Goal: Task Accomplishment & Management: Complete application form

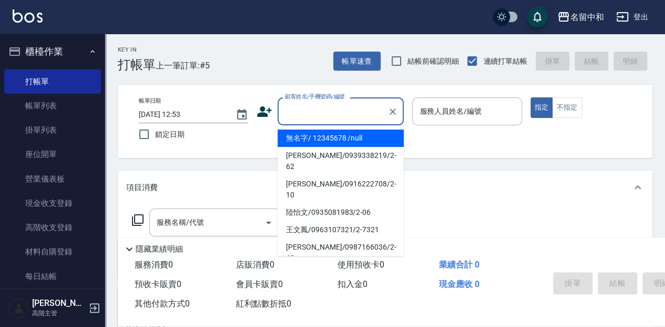
click at [335, 105] on input "顧客姓名/手機號碼/編號" at bounding box center [332, 111] width 101 height 18
drag, startPoint x: 329, startPoint y: 137, endPoint x: 423, endPoint y: 114, distance: 97.0
click at [329, 137] on li "無名字/ 12345678 /null" at bounding box center [341, 137] width 126 height 17
type input "無名字/ 12345678 /null"
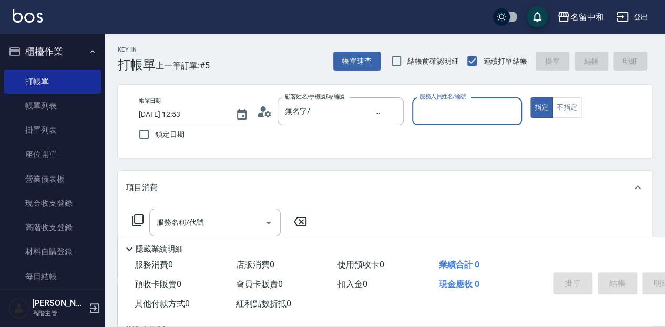
click at [431, 109] on input "服務人員姓名/編號" at bounding box center [467, 111] width 100 height 18
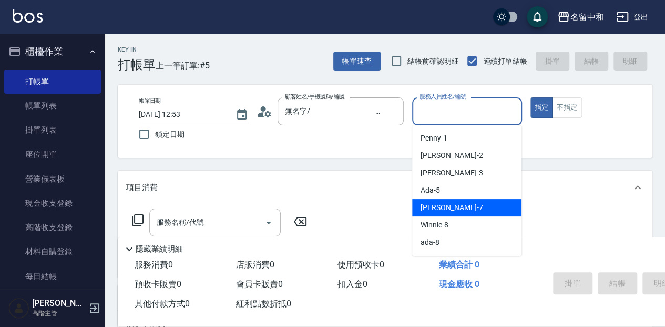
click at [432, 205] on span "[PERSON_NAME] -7" at bounding box center [452, 207] width 62 height 11
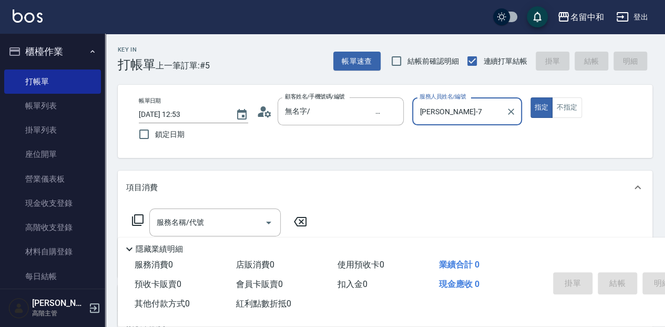
type input "[PERSON_NAME]-7"
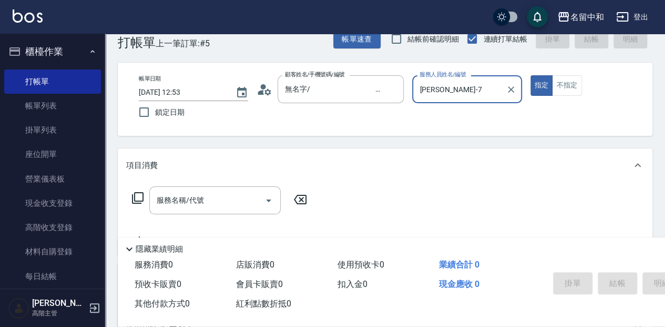
scroll to position [35, 0]
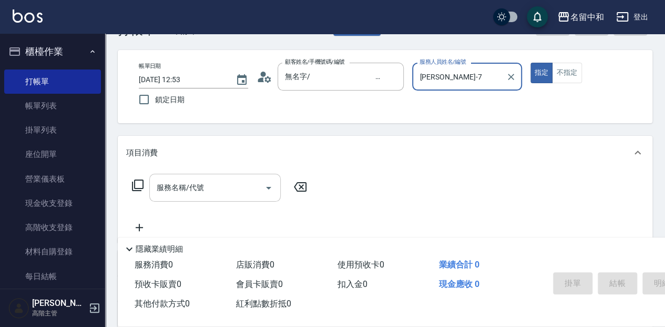
click at [224, 191] on input "服務名稱/代號" at bounding box center [207, 187] width 106 height 18
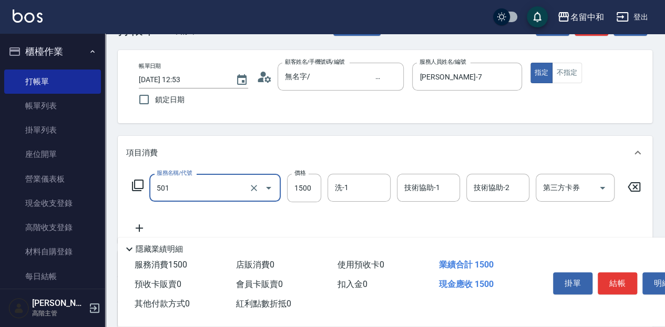
type input "染髮(1500](501)"
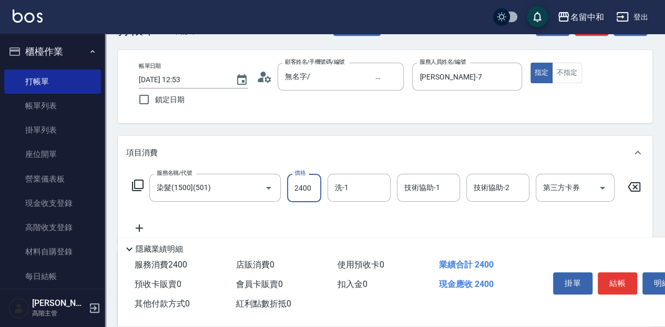
type input "2400"
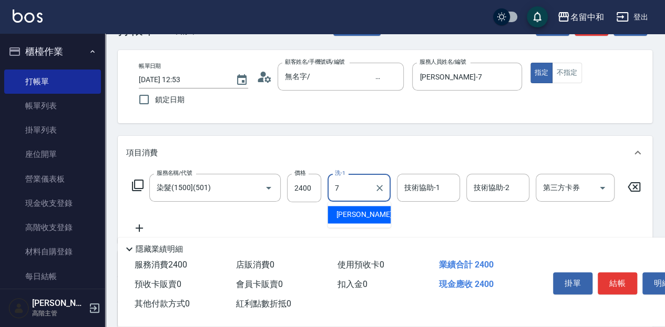
type input "[PERSON_NAME]-7"
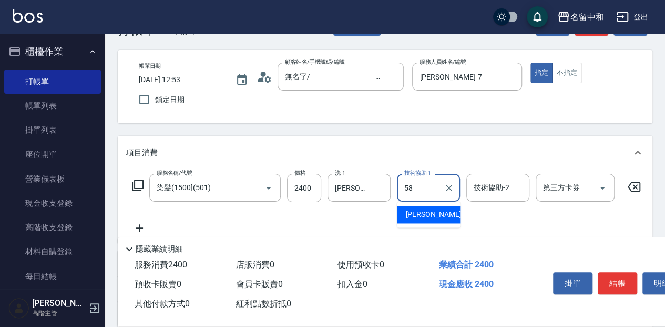
type input "[PERSON_NAME]-58"
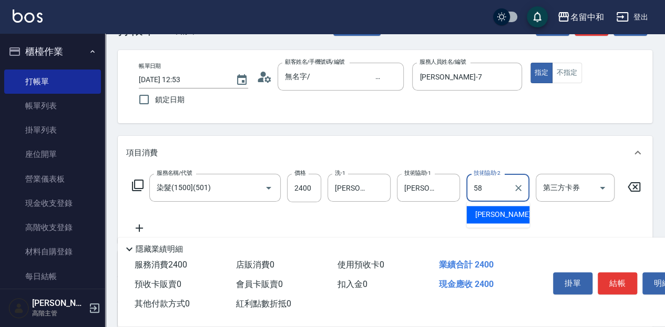
type input "[PERSON_NAME]-58"
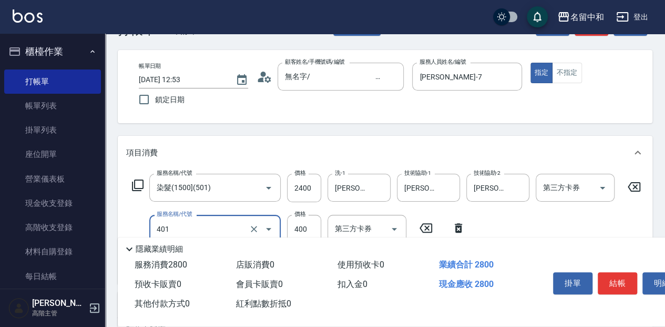
type input "剪髮(400)(401)"
type input "650"
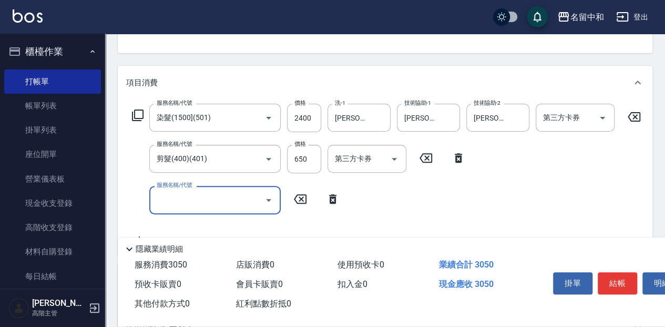
scroll to position [105, 0]
type input "染.頭皮隔離(611)"
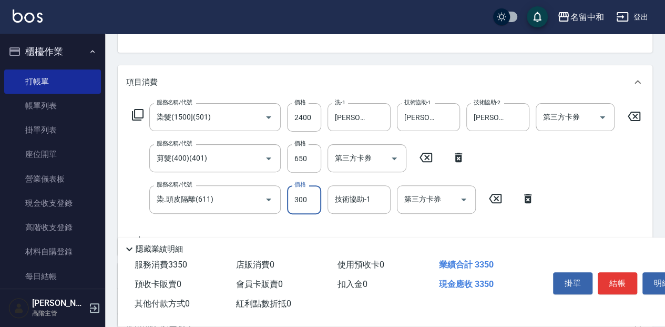
type input "300"
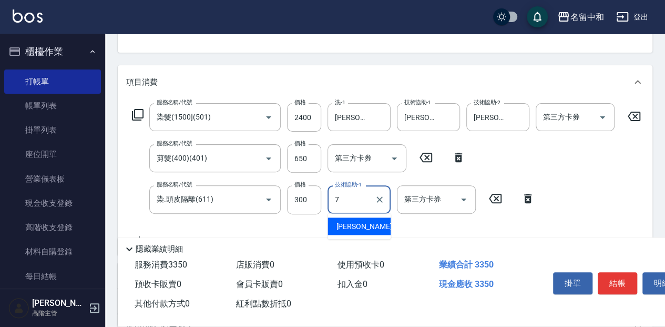
type input "[PERSON_NAME]-7"
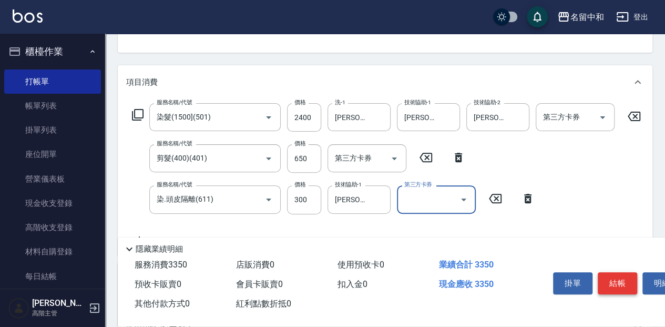
click at [627, 287] on button "結帳" at bounding box center [617, 283] width 39 height 22
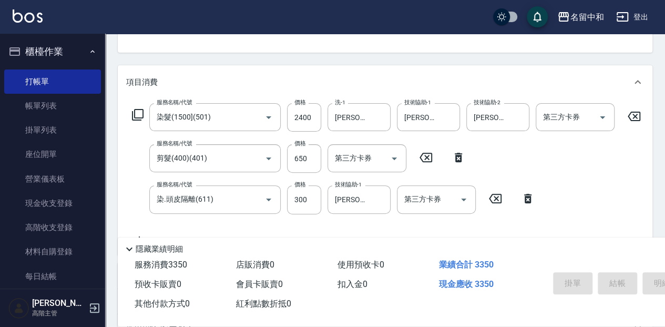
type input "[DATE] 13:53"
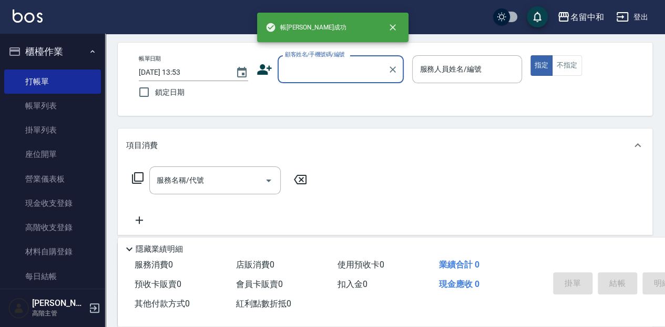
scroll to position [0, 0]
